Goal: Task Accomplishment & Management: Manage account settings

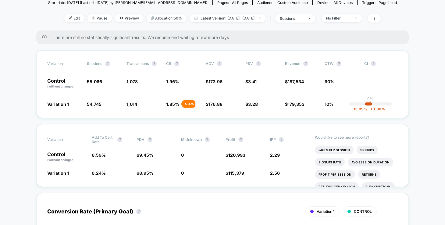
scroll to position [66, 0]
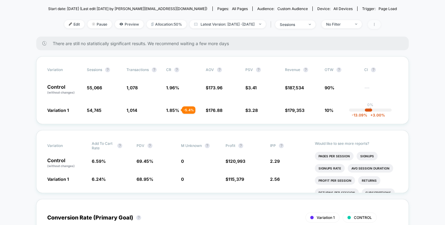
click at [376, 24] on icon at bounding box center [375, 25] width 4 height 4
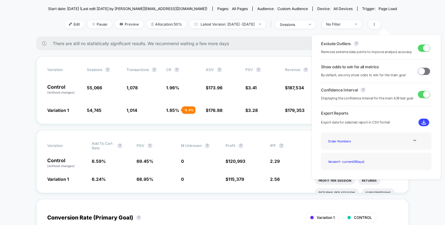
click at [418, 47] on span at bounding box center [424, 48] width 12 height 7
click at [420, 48] on span at bounding box center [421, 48] width 7 height 7
click at [279, 30] on div "< Back to all live experiences D + M - Price Testing 2025/08 LIVE Click to edit…" at bounding box center [222, 0] width 349 height 71
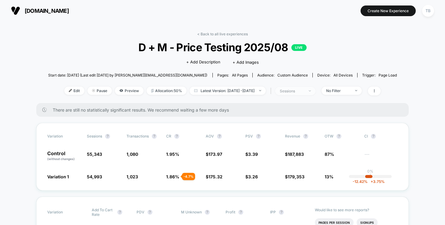
click at [316, 91] on span "sessions" at bounding box center [295, 91] width 40 height 8
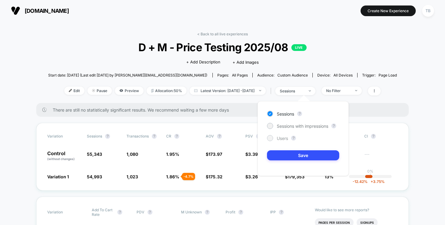
click at [277, 138] on span "Users" at bounding box center [282, 138] width 11 height 5
click at [306, 152] on button "Save" at bounding box center [303, 155] width 72 height 10
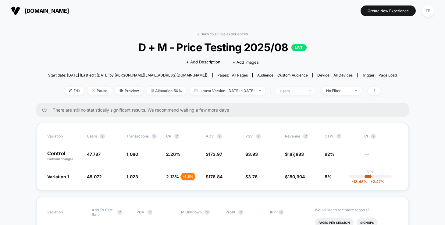
click at [316, 89] on span "users" at bounding box center [295, 91] width 40 height 8
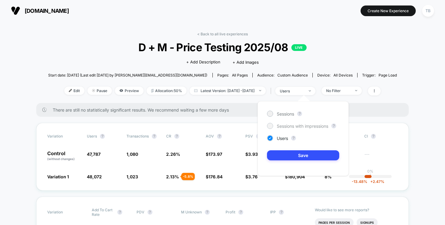
click at [313, 125] on span "Sessions with impressions" at bounding box center [303, 126] width 52 height 5
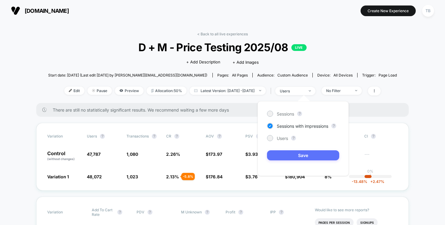
click at [306, 154] on button "Save" at bounding box center [303, 155] width 72 height 10
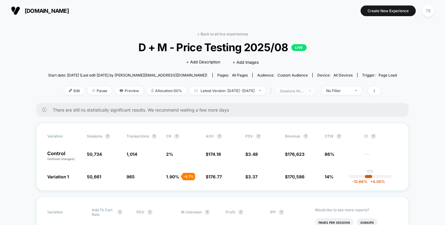
click at [316, 91] on span "sessions with impression" at bounding box center [295, 91] width 40 height 8
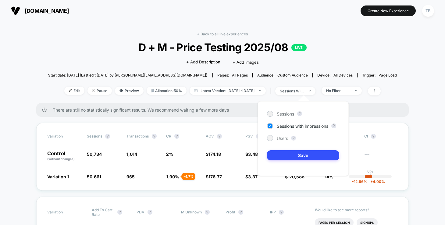
click at [284, 140] on span "Users" at bounding box center [282, 138] width 11 height 5
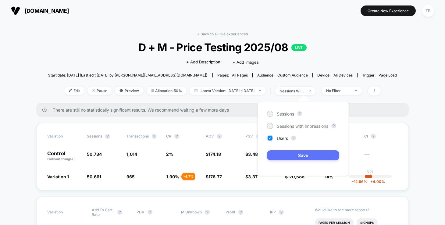
click at [299, 152] on button "Save" at bounding box center [303, 155] width 72 height 10
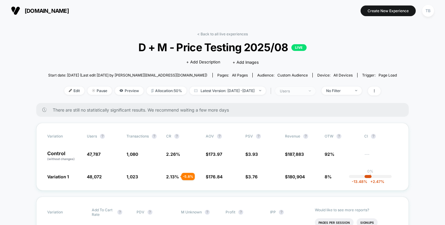
click at [311, 91] on img at bounding box center [310, 90] width 2 height 1
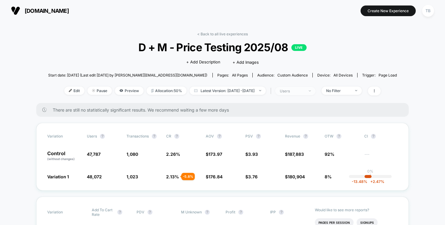
click at [304, 91] on div "users" at bounding box center [292, 91] width 24 height 5
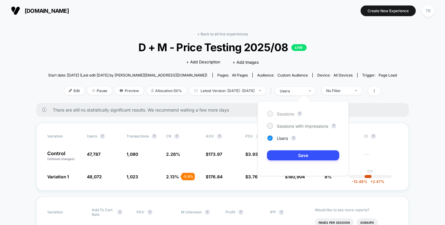
click at [286, 112] on span "Sessions" at bounding box center [285, 113] width 17 height 5
click at [291, 153] on button "Save" at bounding box center [303, 155] width 72 height 10
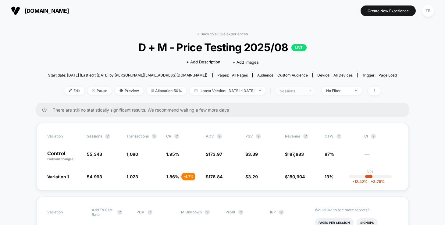
click at [316, 92] on span "sessions" at bounding box center [295, 91] width 40 height 8
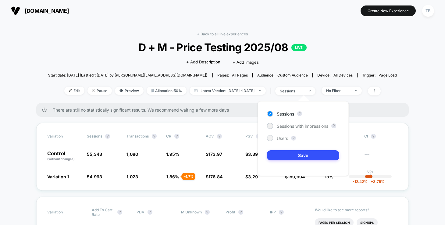
click at [280, 138] on span "Users" at bounding box center [282, 138] width 11 height 5
click at [289, 155] on button "Save" at bounding box center [303, 155] width 72 height 10
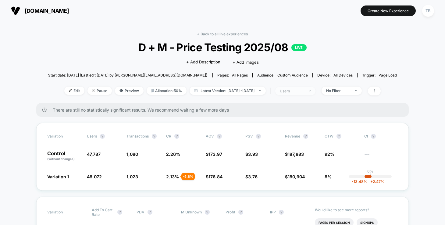
click at [316, 92] on span "users" at bounding box center [295, 91] width 40 height 8
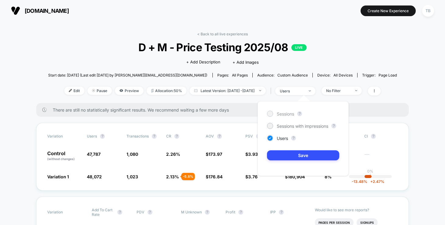
click at [285, 115] on span "Sessions" at bounding box center [285, 113] width 17 height 5
click at [286, 156] on button "Save" at bounding box center [303, 155] width 72 height 10
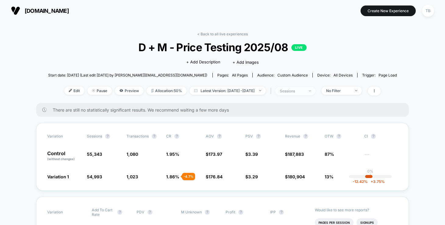
click at [304, 91] on div "sessions" at bounding box center [292, 91] width 24 height 5
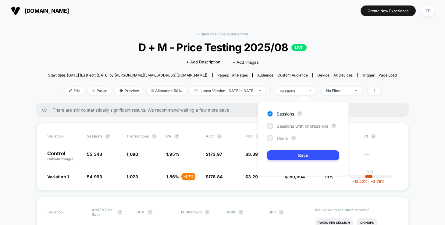
click at [283, 138] on span "Users" at bounding box center [282, 138] width 11 height 5
click at [294, 155] on button "Save" at bounding box center [303, 155] width 72 height 10
